Goal: Task Accomplishment & Management: Use online tool/utility

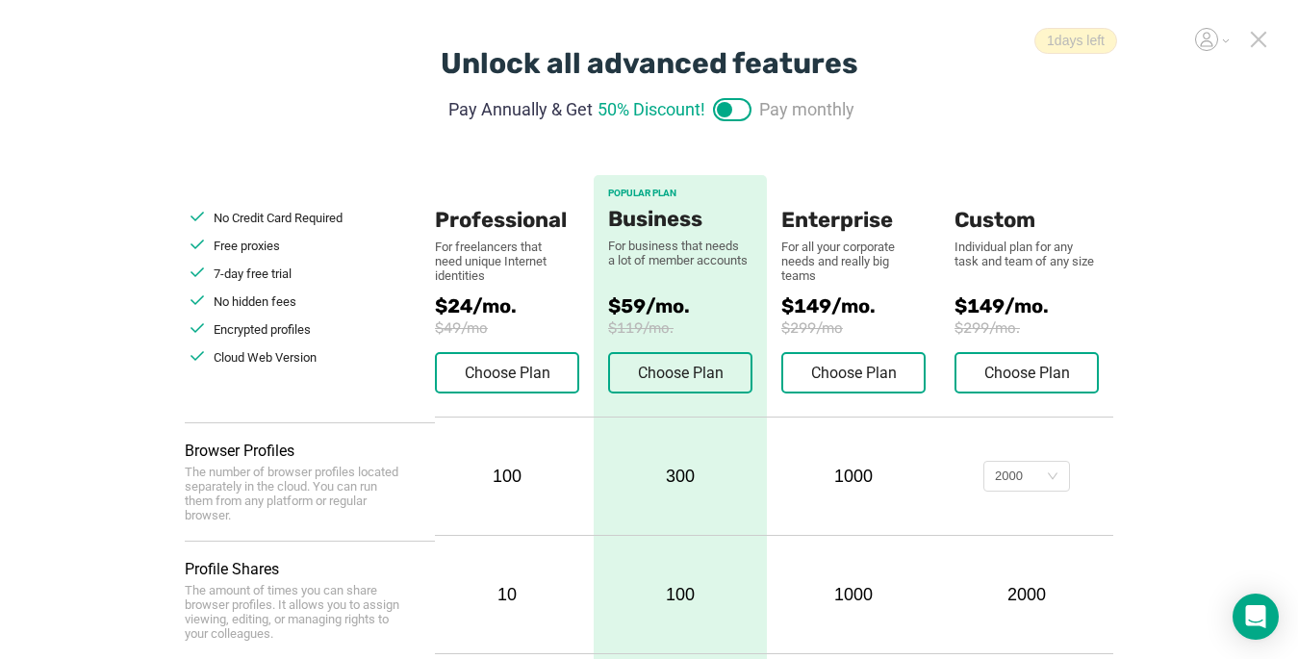
click at [1255, 38] on icon at bounding box center [1258, 39] width 13 height 13
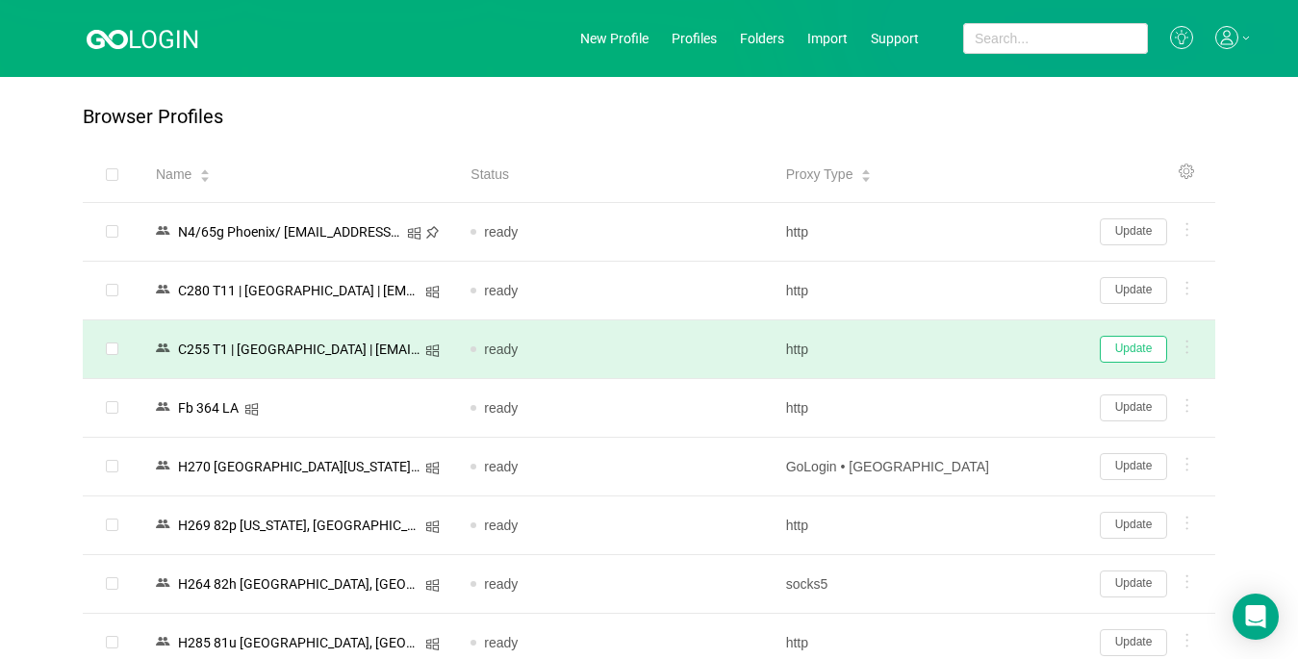
click at [1120, 347] on button "Update" at bounding box center [1133, 349] width 67 height 27
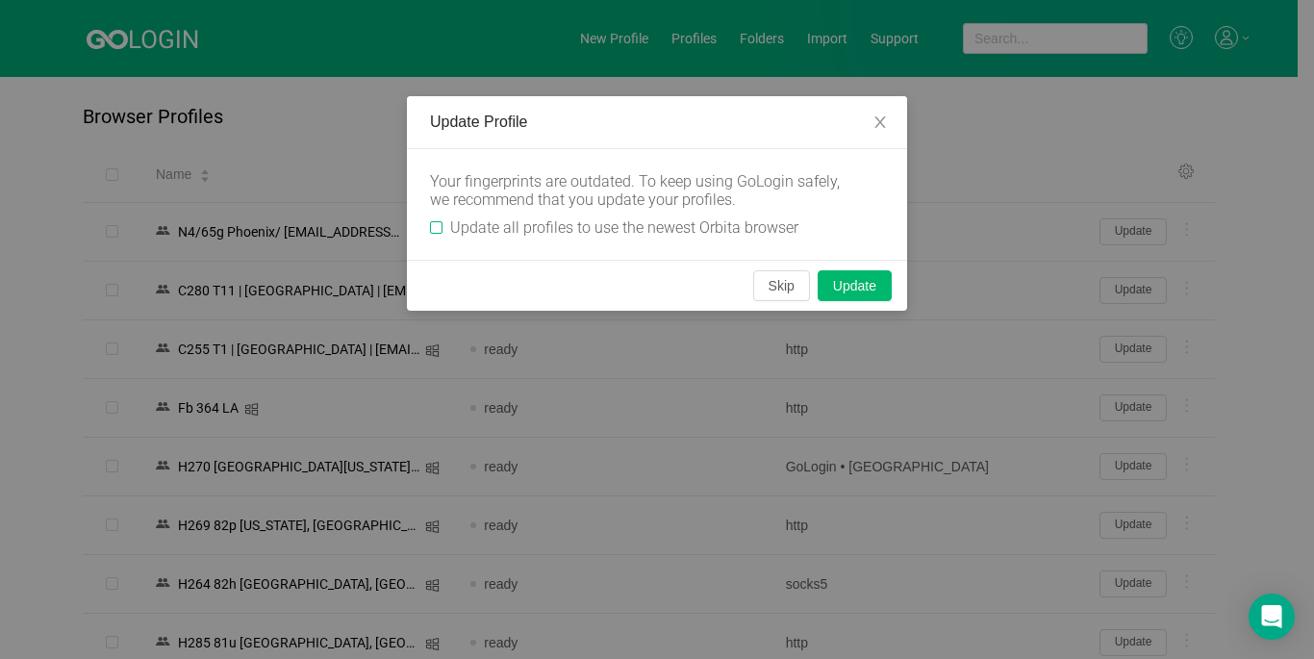
click at [435, 227] on input "Update all profiles to use the newest Orbita browser" at bounding box center [436, 227] width 13 height 13
checkbox input "true"
click at [789, 286] on button "Skip" at bounding box center [781, 285] width 57 height 31
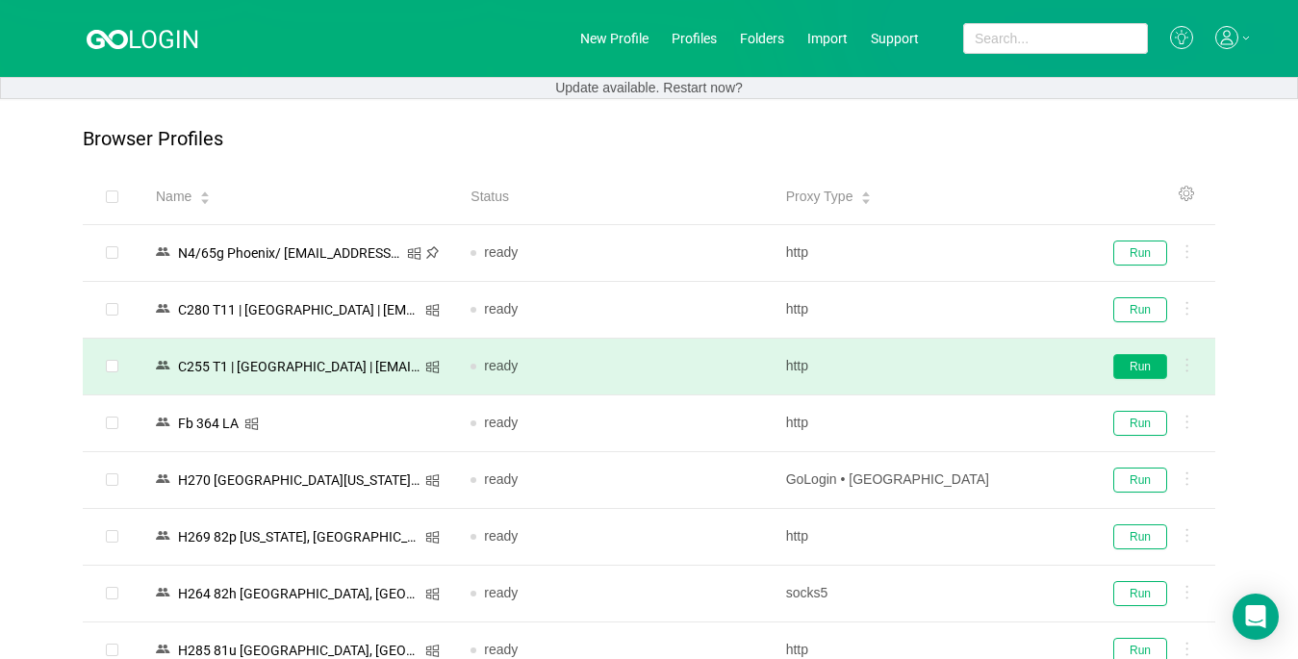
click at [1136, 363] on button "Run" at bounding box center [1140, 366] width 54 height 25
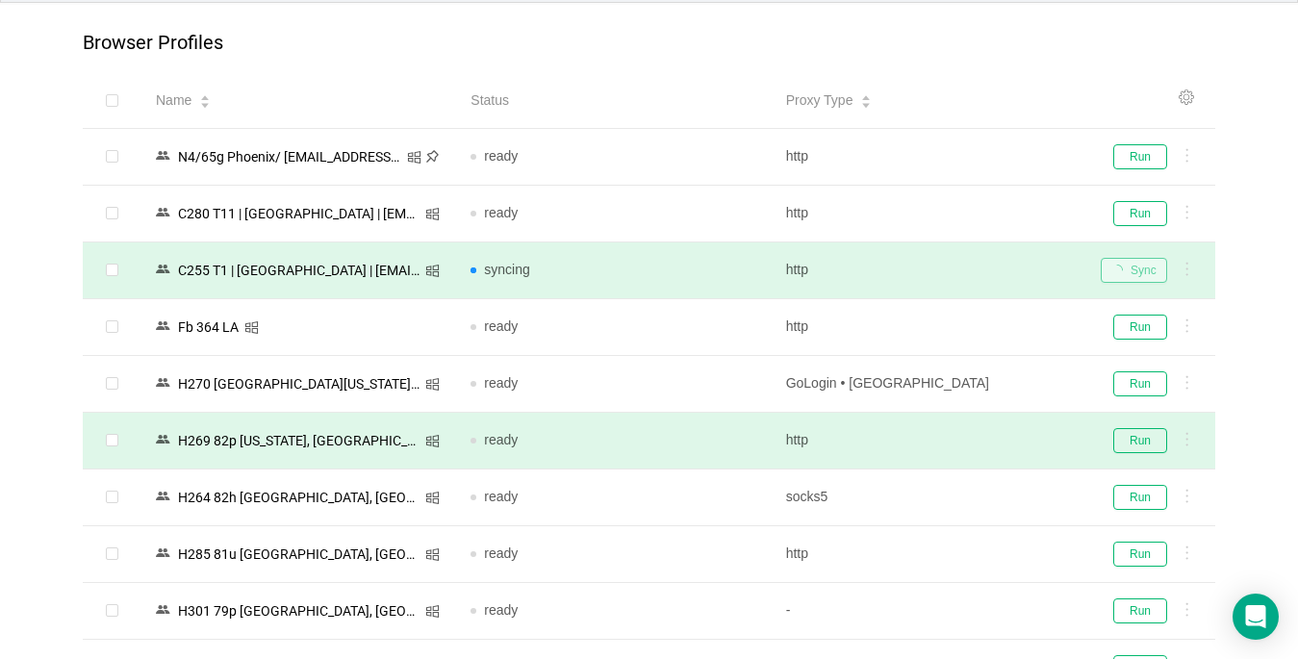
scroll to position [192, 0]
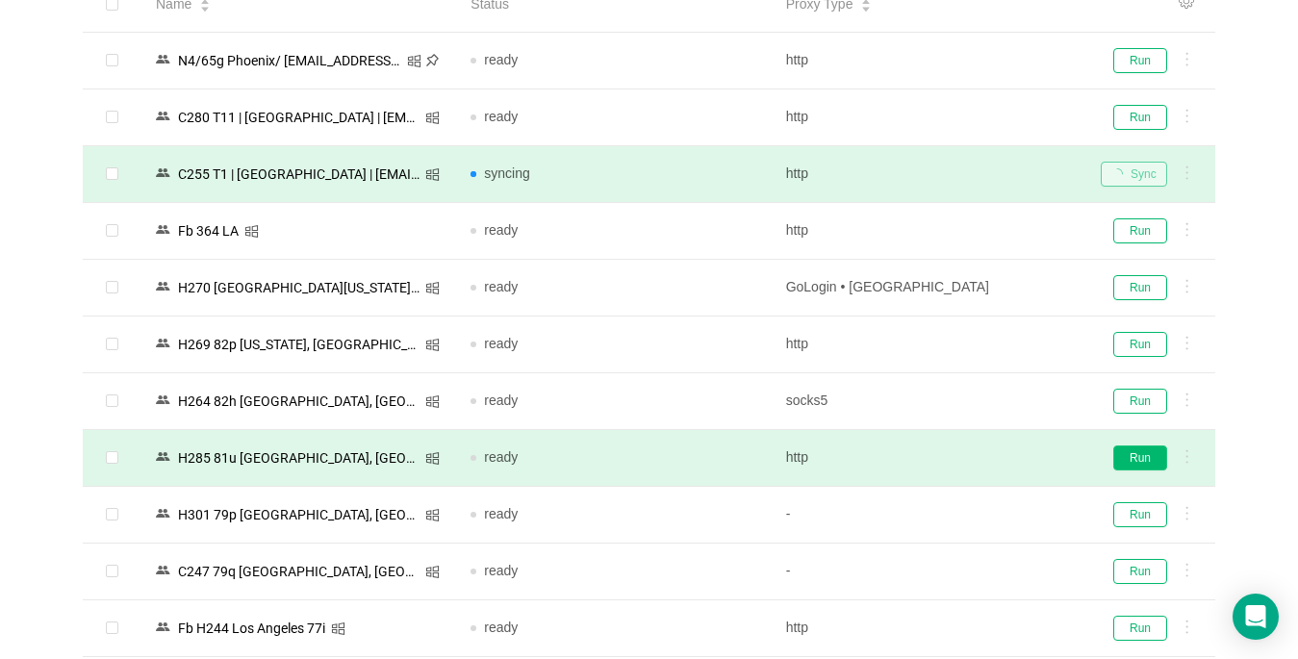
click at [1151, 454] on button "Run" at bounding box center [1140, 457] width 54 height 25
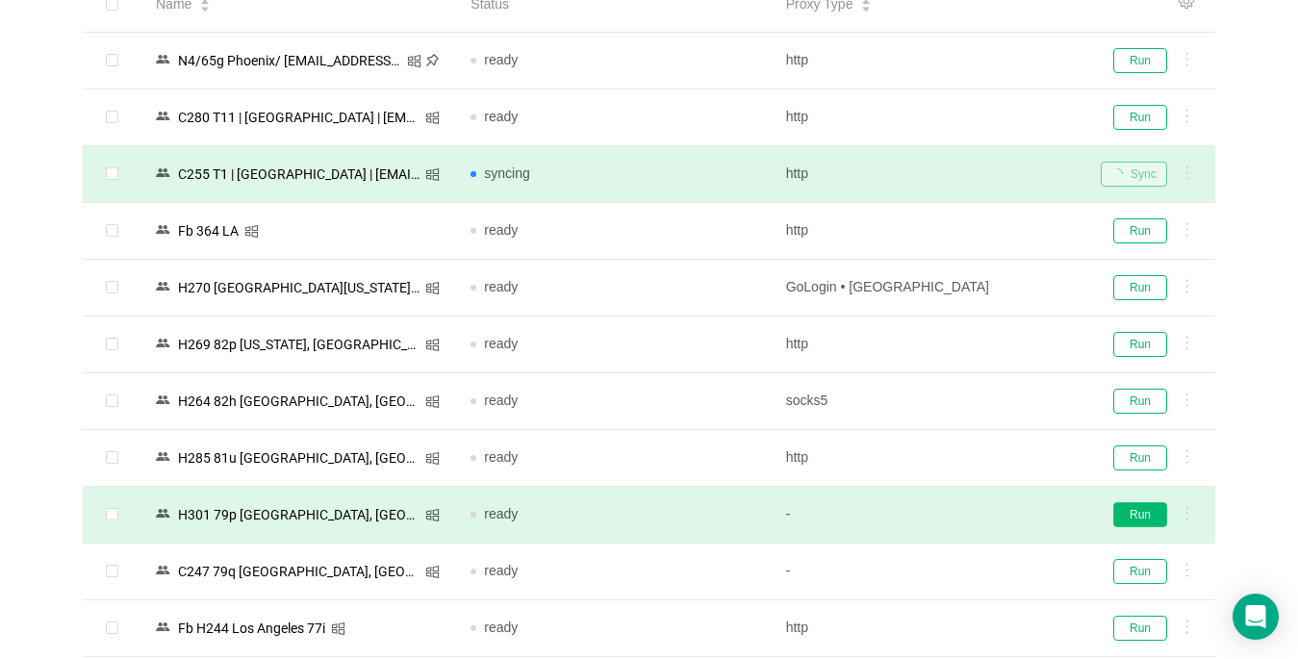
click at [1137, 515] on button "Run" at bounding box center [1140, 514] width 54 height 25
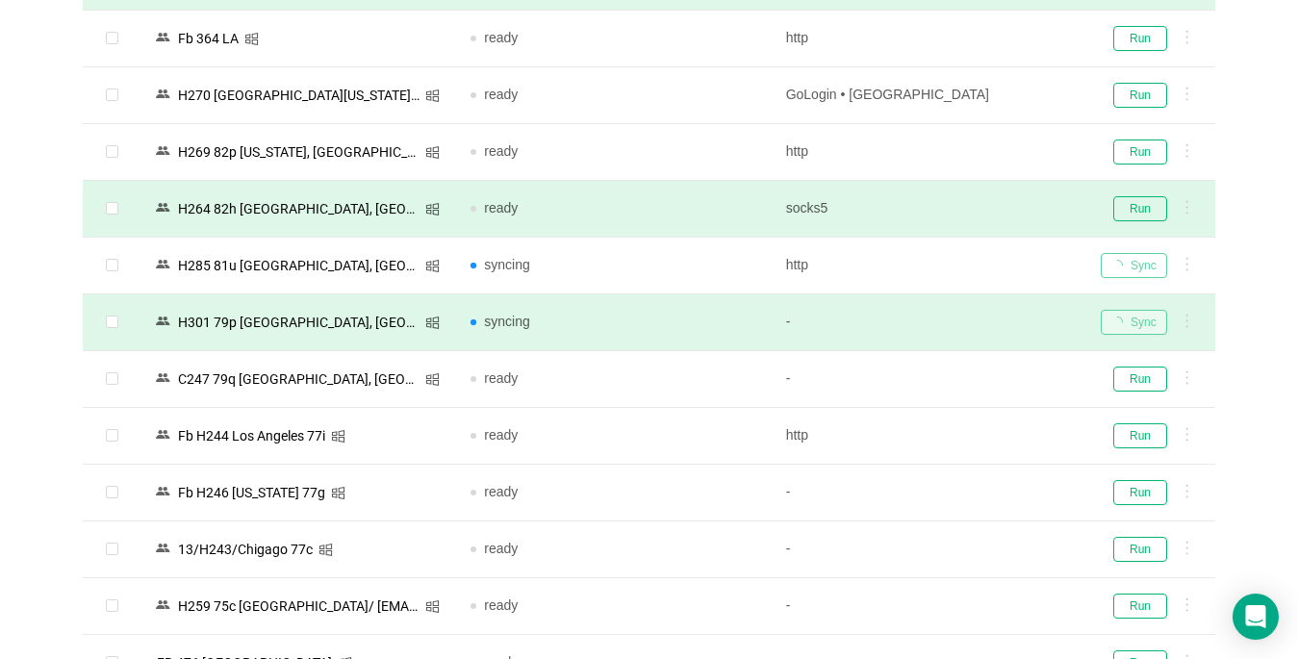
scroll to position [481, 0]
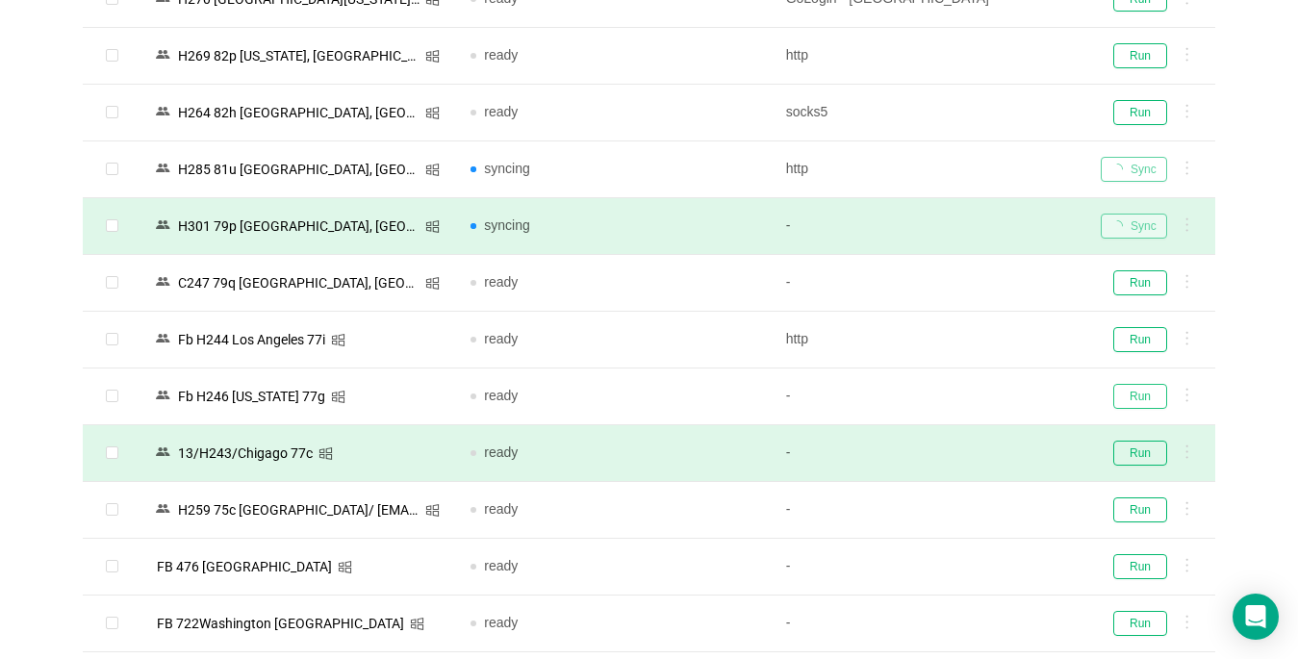
click at [1135, 396] on button "Run" at bounding box center [1140, 396] width 54 height 25
click at [1153, 459] on button "Run" at bounding box center [1140, 453] width 54 height 25
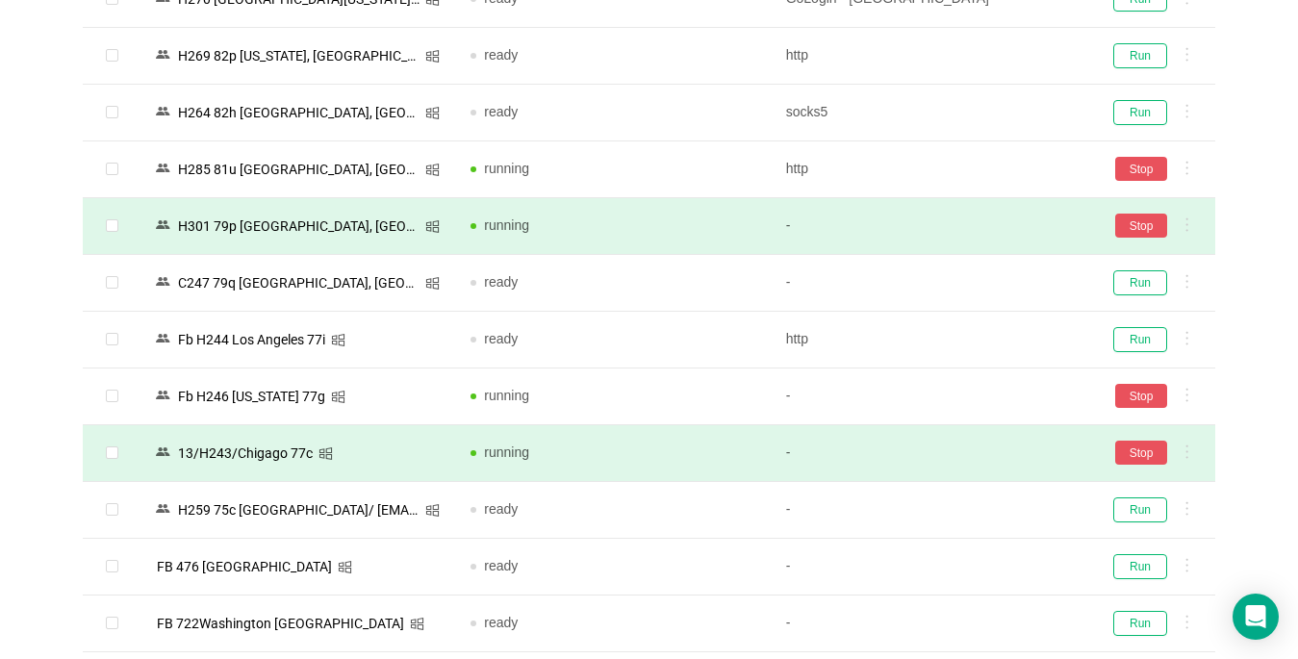
scroll to position [866, 0]
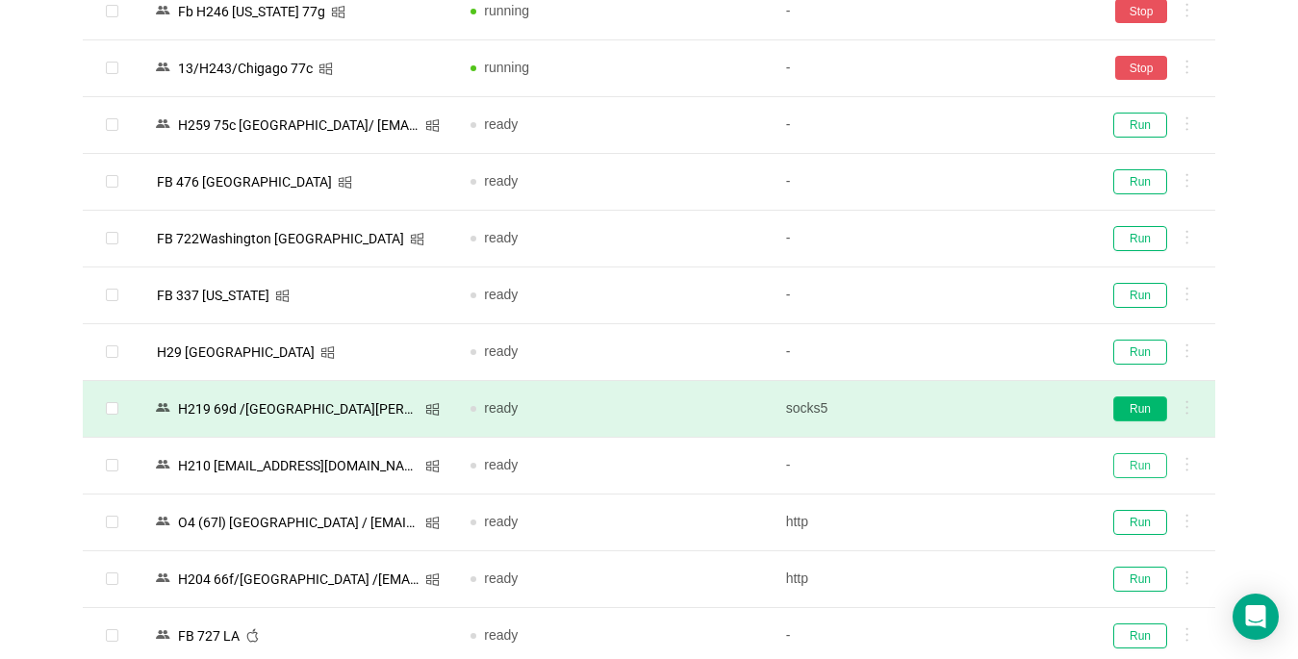
click at [1132, 463] on button "Run" at bounding box center [1140, 465] width 54 height 25
click at [1119, 403] on button "Run" at bounding box center [1140, 408] width 54 height 25
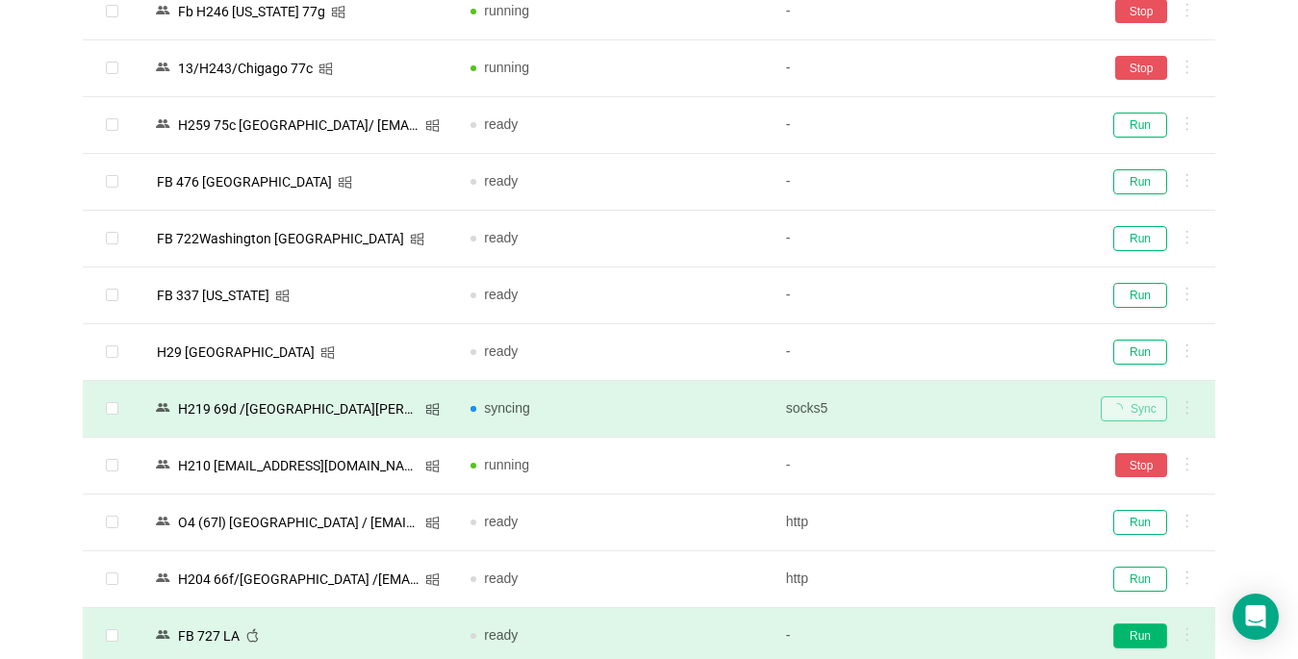
scroll to position [1251, 0]
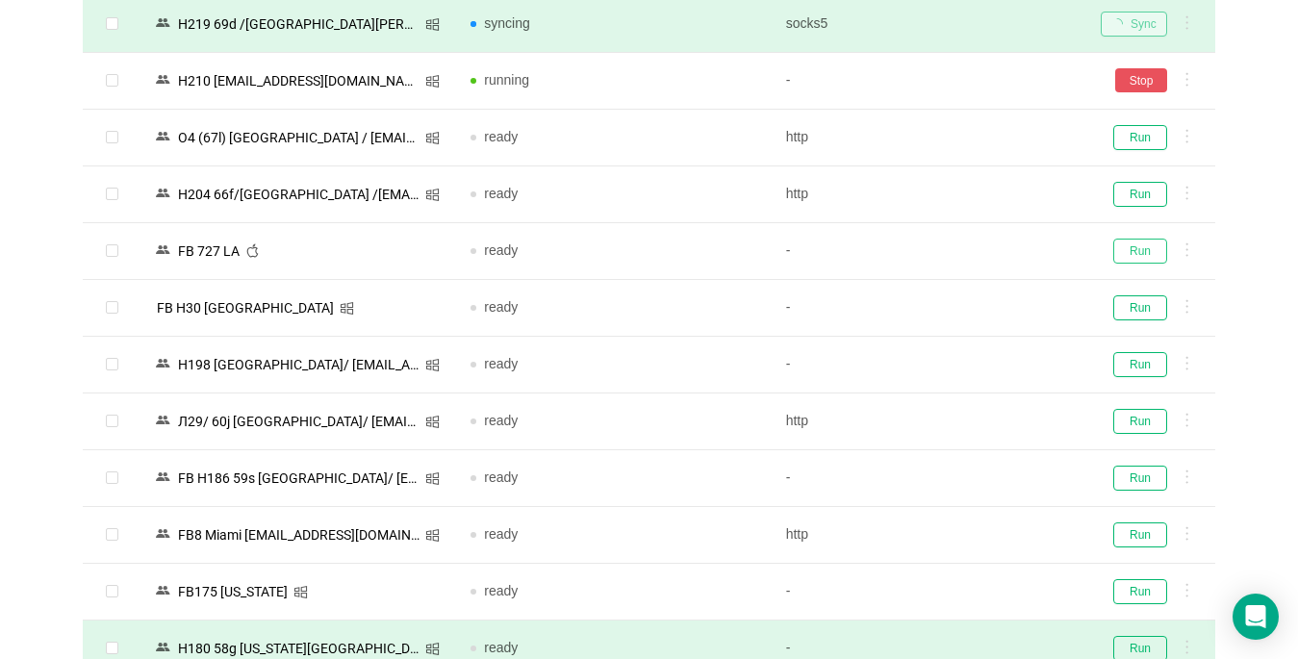
click at [1139, 252] on button "Run" at bounding box center [1140, 251] width 54 height 25
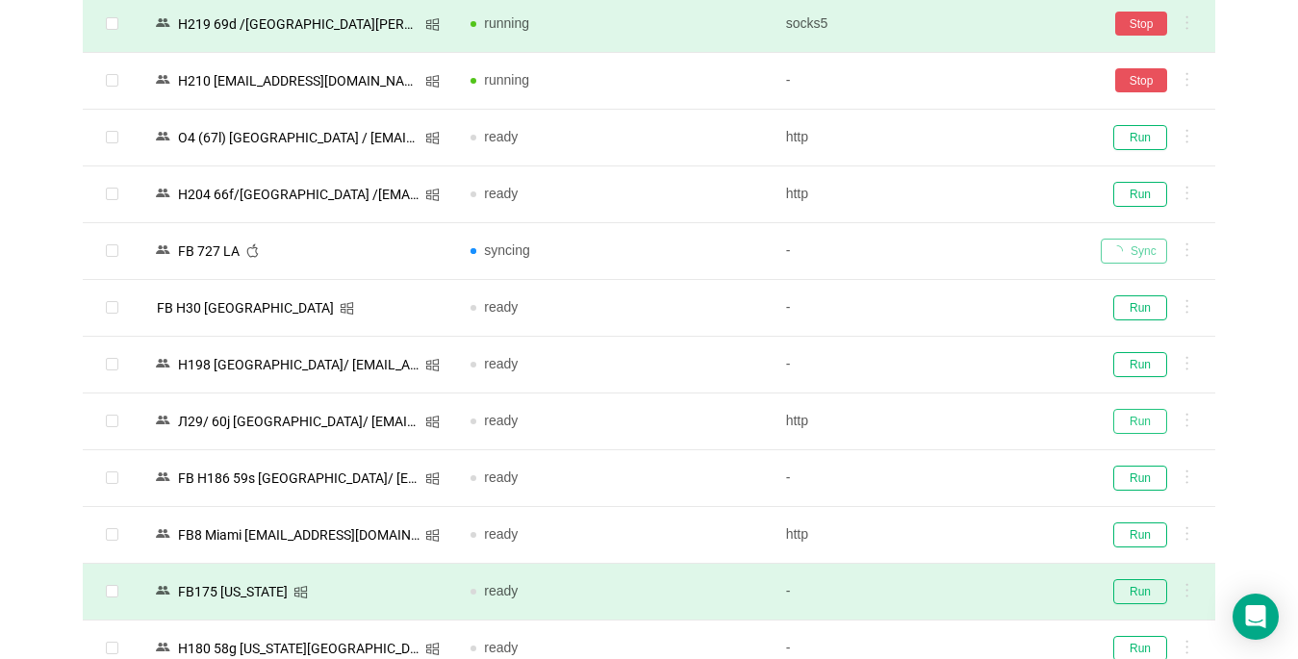
click at [1140, 417] on button "Run" at bounding box center [1140, 421] width 54 height 25
click at [1140, 530] on button "Run" at bounding box center [1140, 534] width 54 height 25
click at [1139, 588] on button "Run" at bounding box center [1140, 591] width 54 height 25
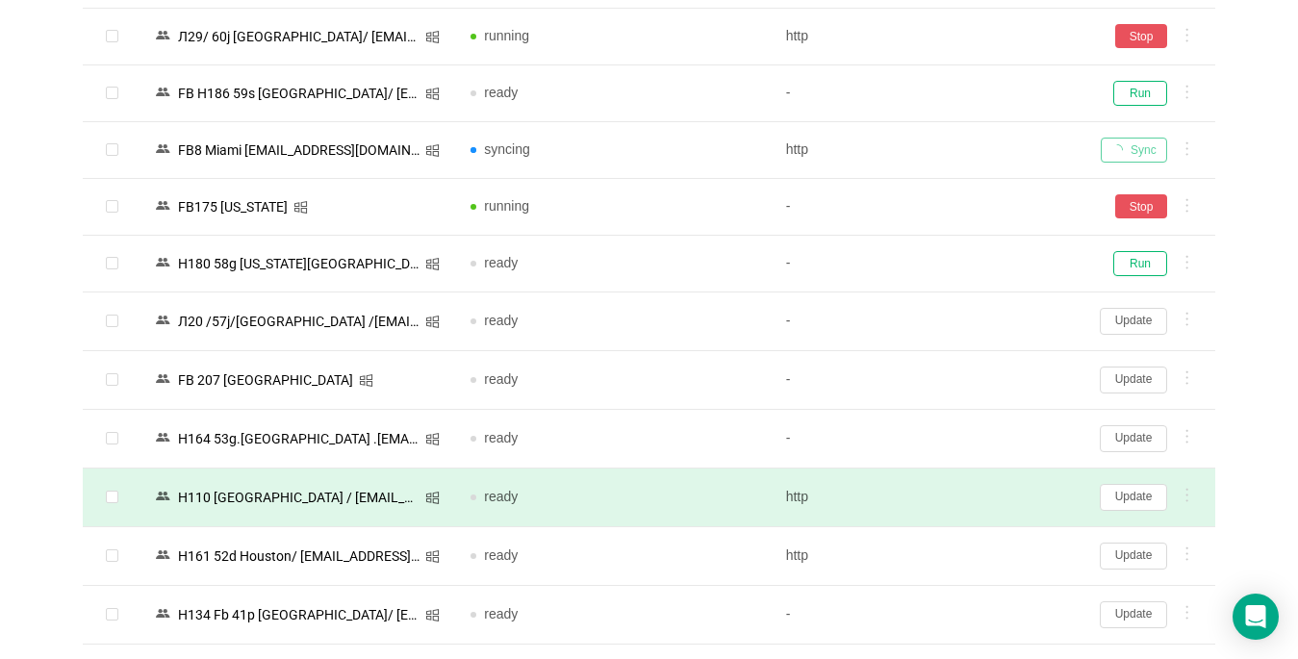
scroll to position [1828, 0]
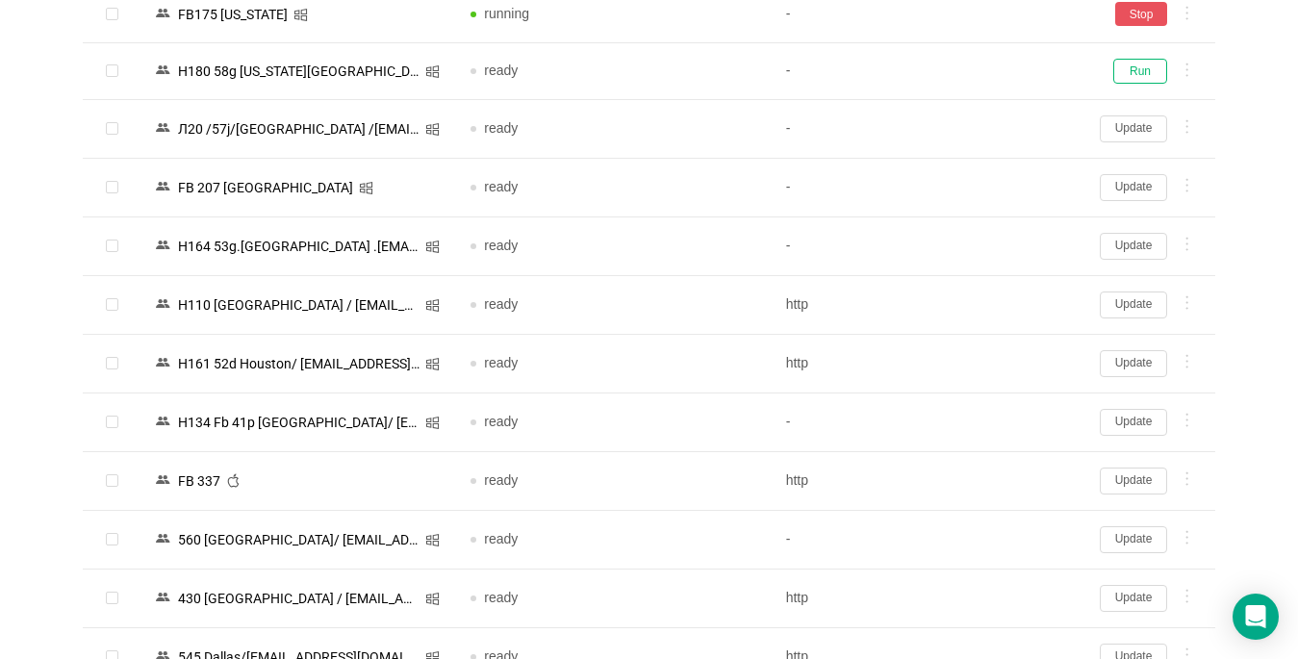
click at [1133, 481] on button "Update" at bounding box center [1133, 481] width 67 height 27
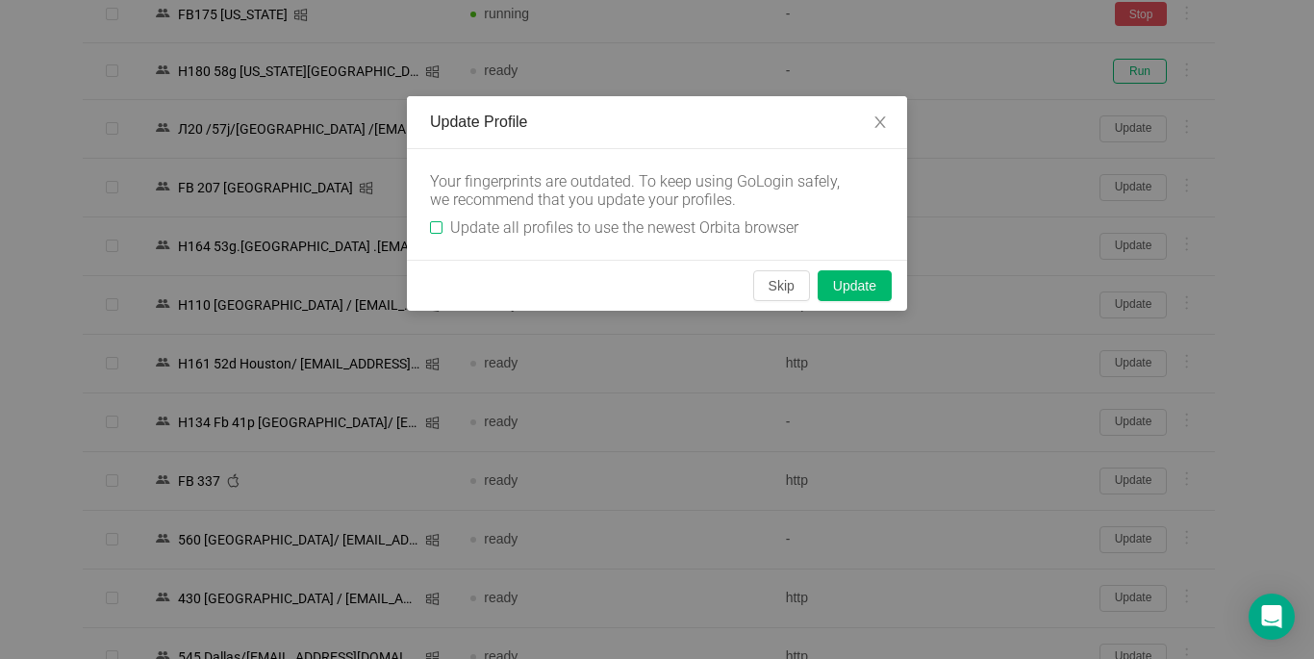
drag, startPoint x: 435, startPoint y: 231, endPoint x: 738, endPoint y: 265, distance: 304.9
click at [435, 231] on input "Update all profiles to use the newest Orbita browser" at bounding box center [436, 227] width 13 height 13
checkbox input "true"
drag, startPoint x: 766, startPoint y: 286, endPoint x: 803, endPoint y: 501, distance: 218.7
click at [768, 286] on button "Skip" at bounding box center [781, 285] width 57 height 31
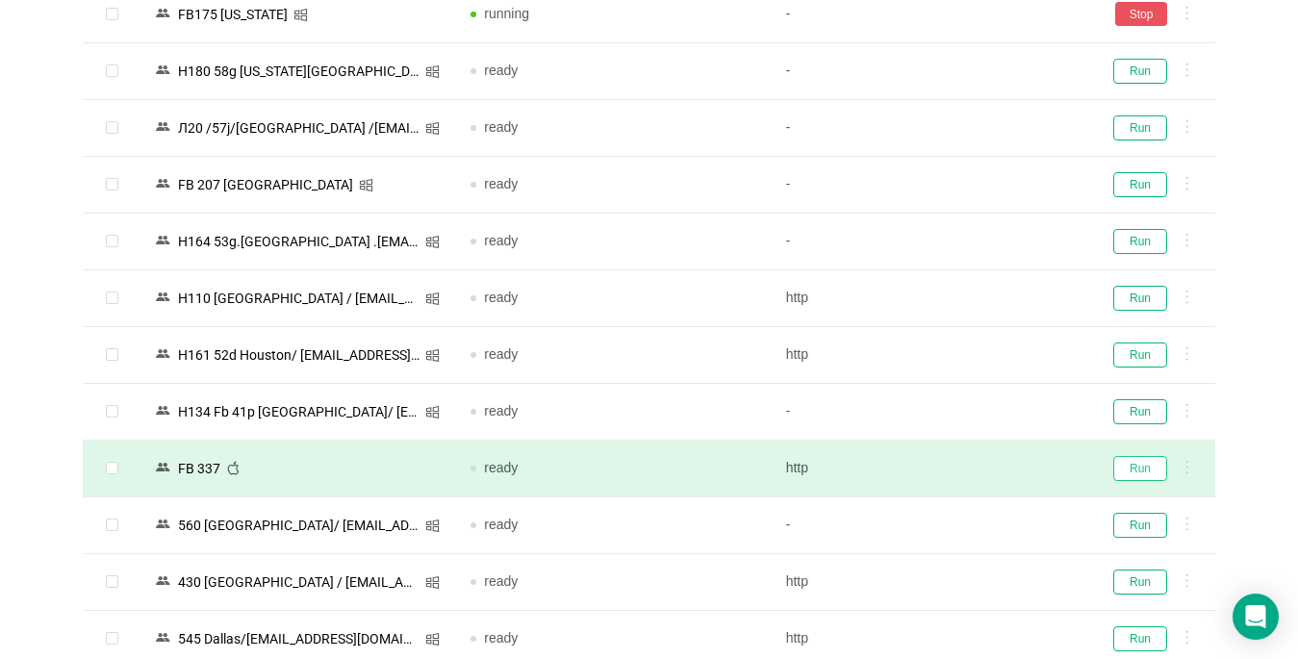
drag, startPoint x: 1125, startPoint y: 473, endPoint x: 1029, endPoint y: 467, distance: 95.5
click at [1125, 471] on button "Run" at bounding box center [1140, 468] width 54 height 25
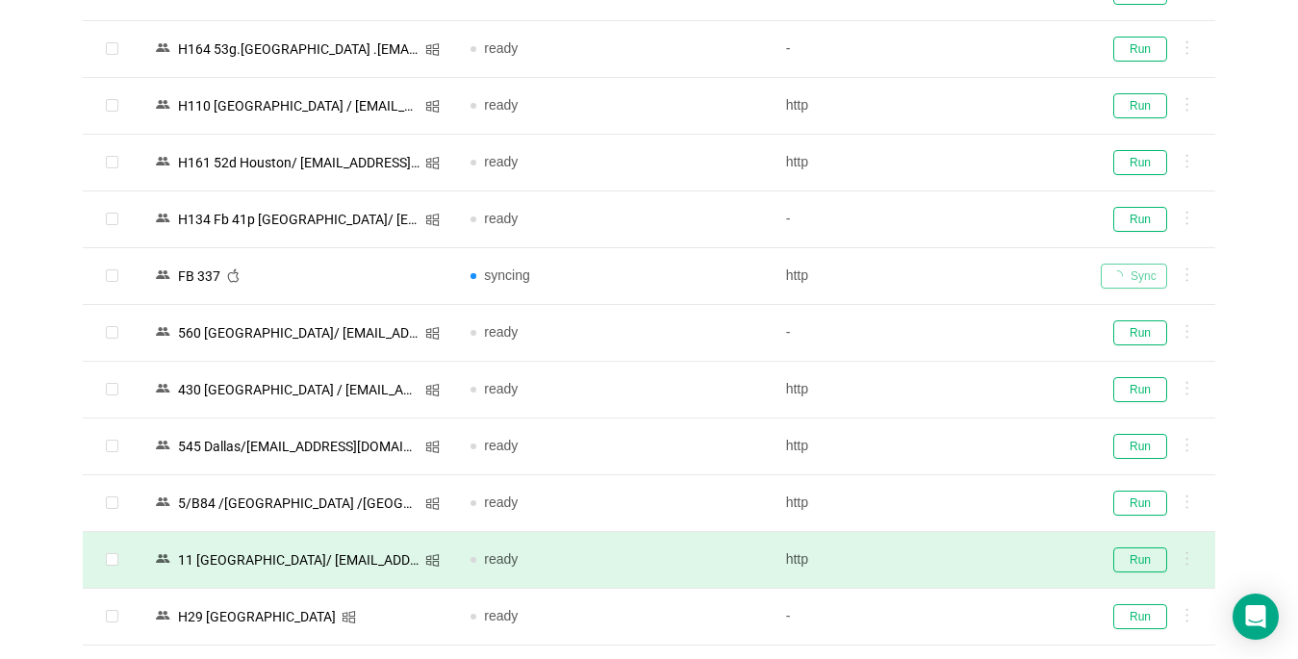
scroll to position [2116, 0]
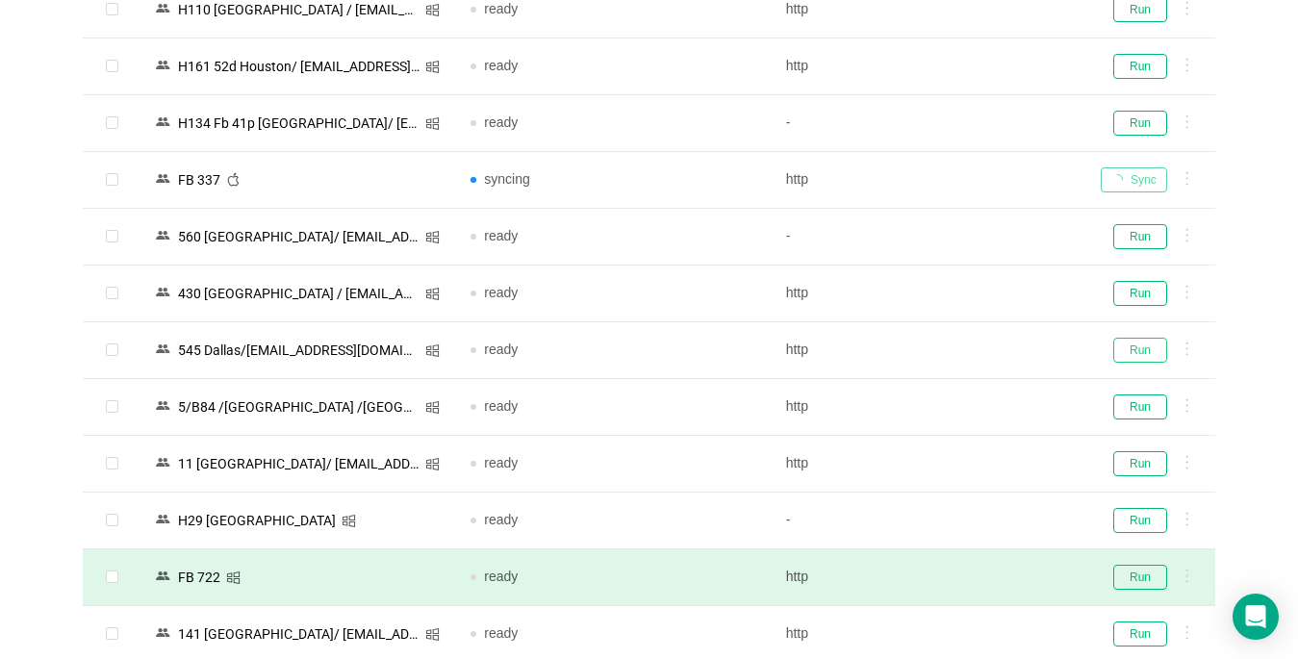
drag, startPoint x: 1130, startPoint y: 348, endPoint x: 958, endPoint y: 558, distance: 271.4
click at [1130, 347] on button "Run" at bounding box center [1140, 350] width 54 height 25
click at [1141, 460] on button "Run" at bounding box center [1140, 463] width 54 height 25
